Goal: Navigation & Orientation: Find specific page/section

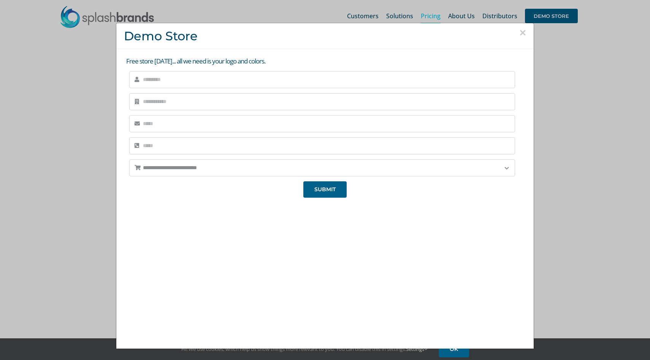
click at [523, 32] on button "×" at bounding box center [522, 32] width 7 height 11
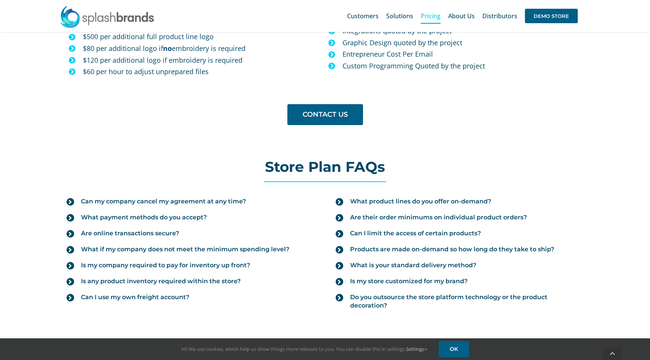
scroll to position [843, 0]
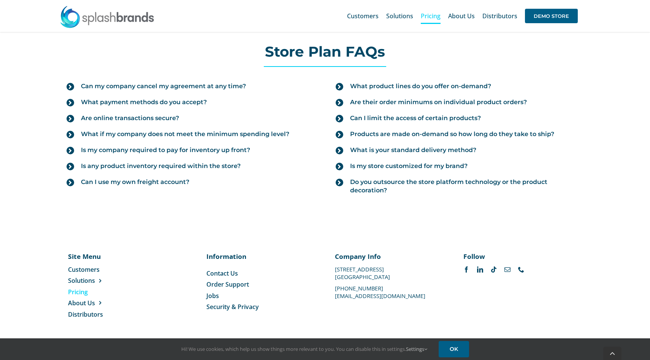
click at [79, 285] on ul "Customers Solutions Stores New Hire Kits Manufacturing Store Marketing Analytic…" at bounding box center [102, 291] width 69 height 53
click at [79, 283] on span "Solutions" at bounding box center [81, 280] width 27 height 8
click at [163, 291] on span "New Hire Kits" at bounding box center [151, 289] width 36 height 8
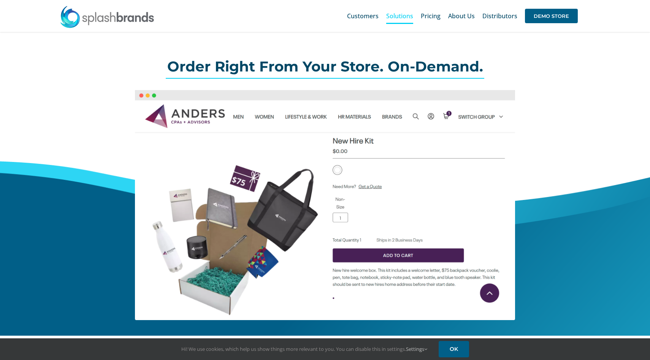
scroll to position [200, 0]
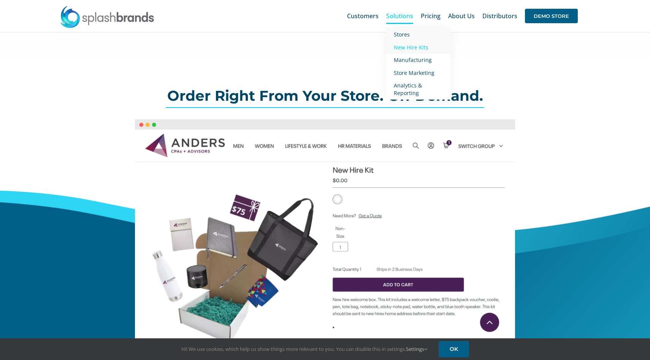
click at [412, 35] on link "Stores" at bounding box center [418, 34] width 64 height 13
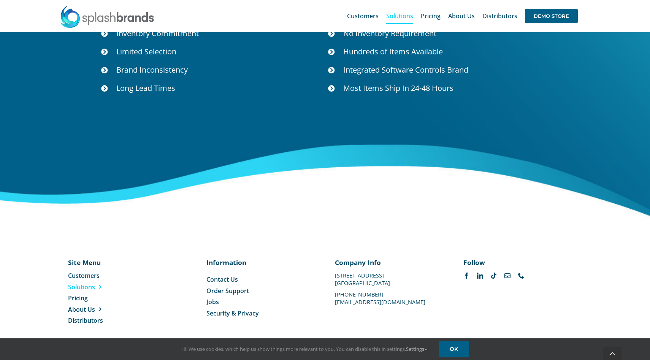
scroll to position [2763, 0]
